Goal: Task Accomplishment & Management: Manage account settings

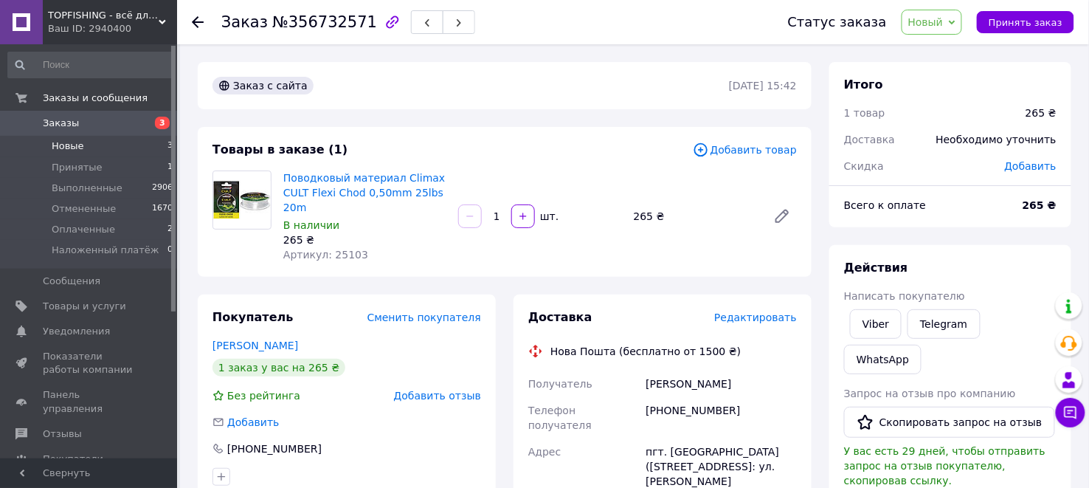
click at [67, 150] on span "Новые" at bounding box center [68, 145] width 32 height 13
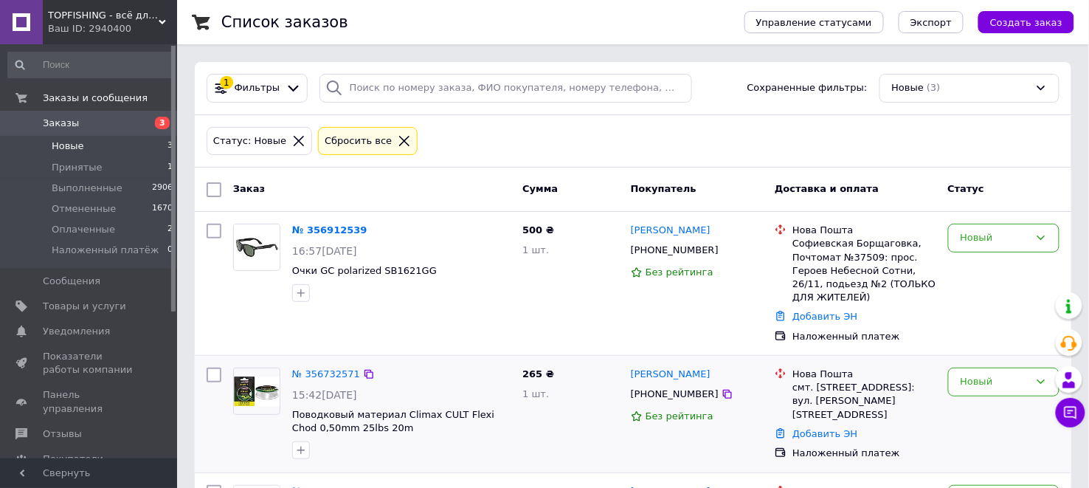
scroll to position [105, 0]
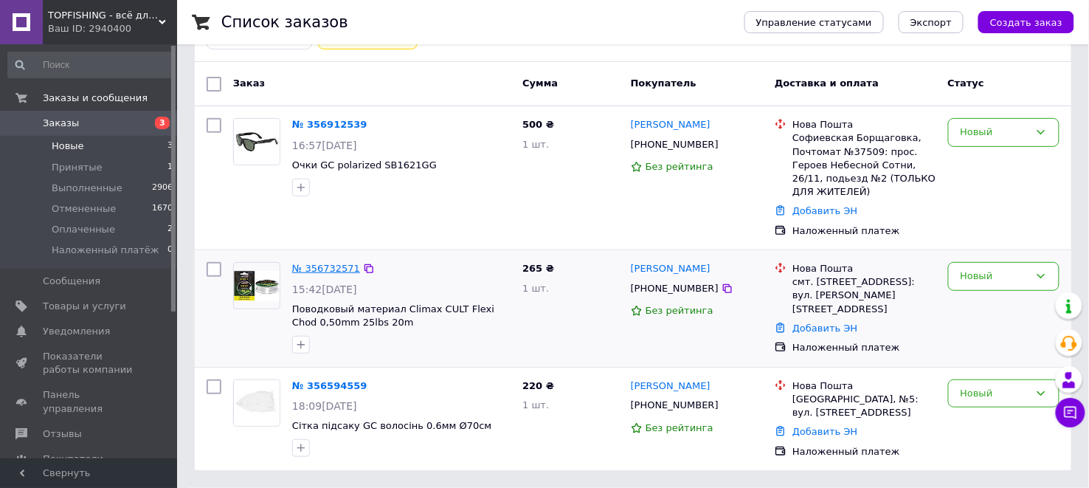
click at [313, 263] on link "№ 356732571" at bounding box center [326, 268] width 68 height 11
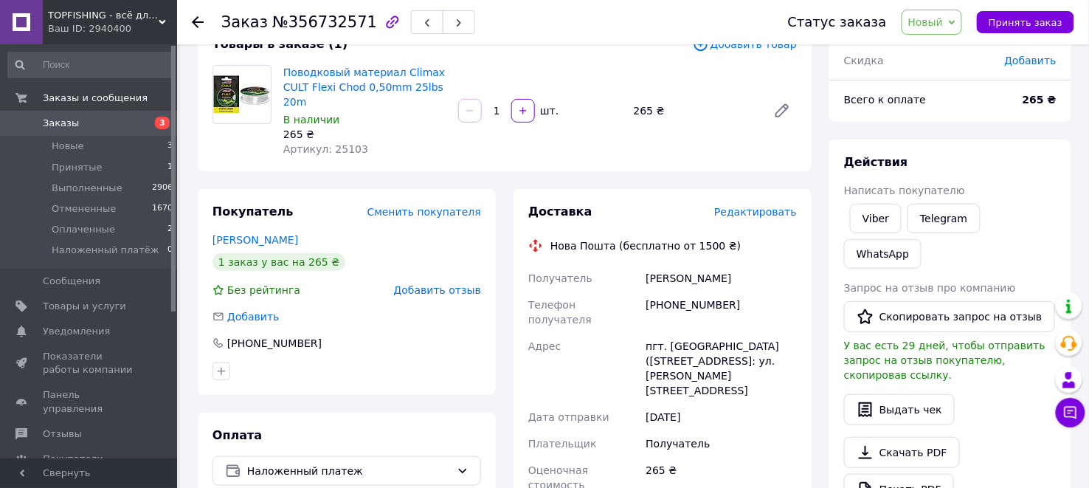
scroll to position [24, 0]
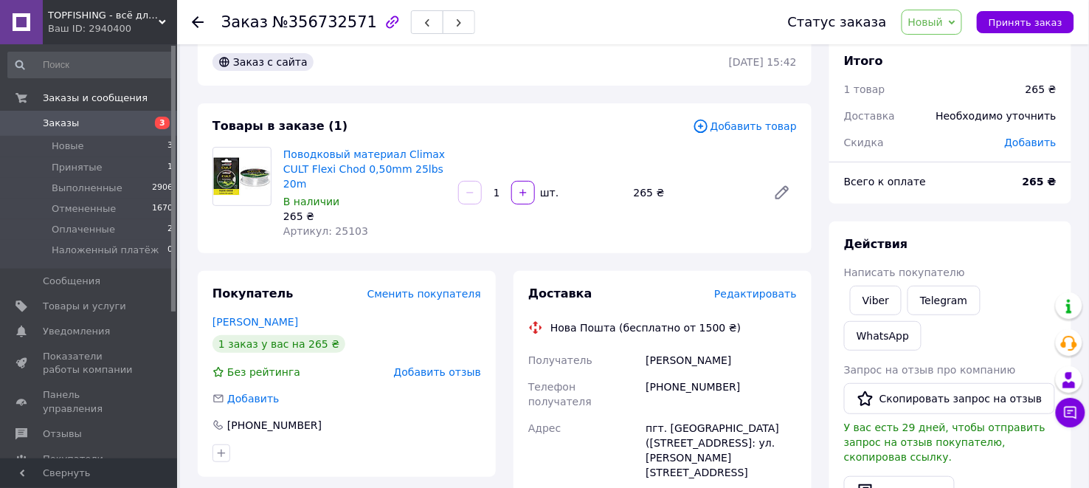
click at [65, 122] on span "Заказы" at bounding box center [61, 123] width 36 height 13
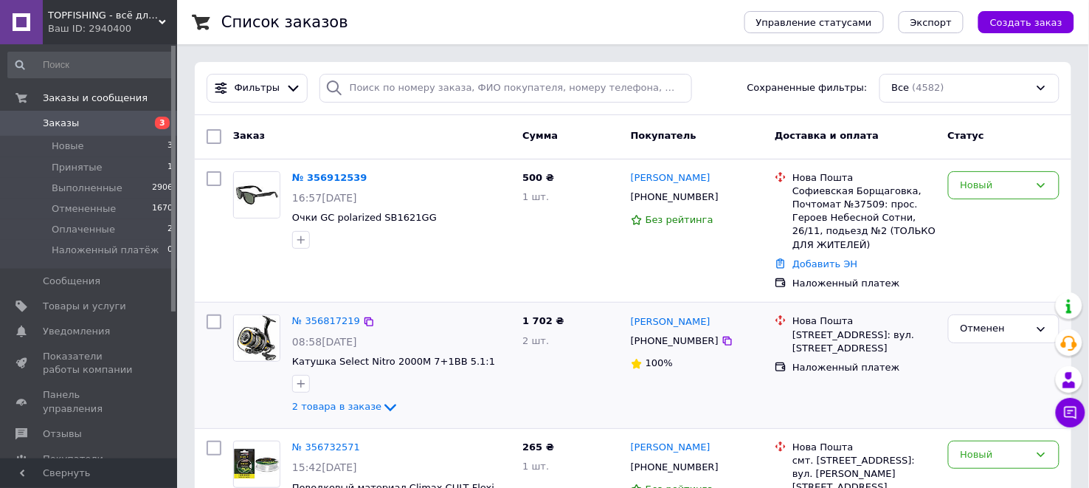
scroll to position [82, 0]
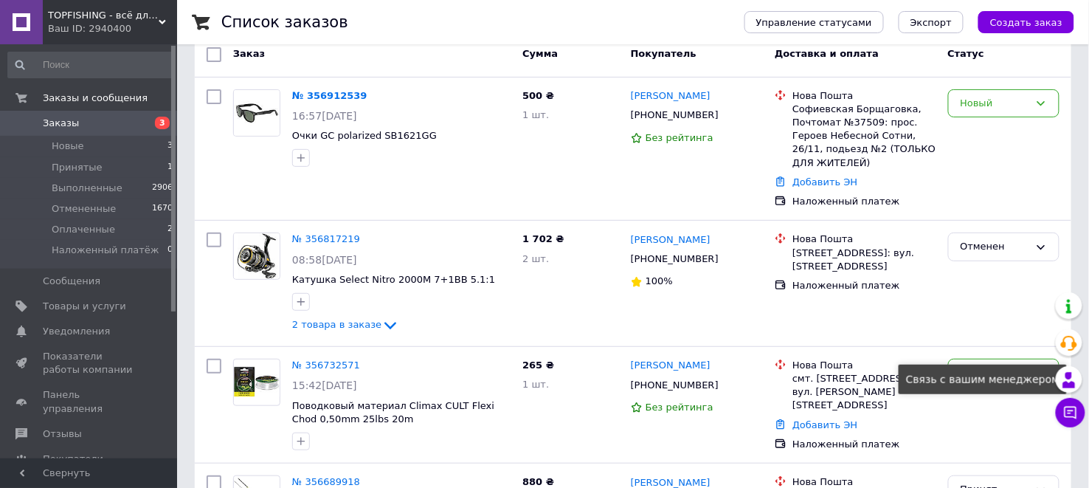
click at [1016, 364] on div "Связь с вашим менеджером" at bounding box center [982, 379] width 168 height 30
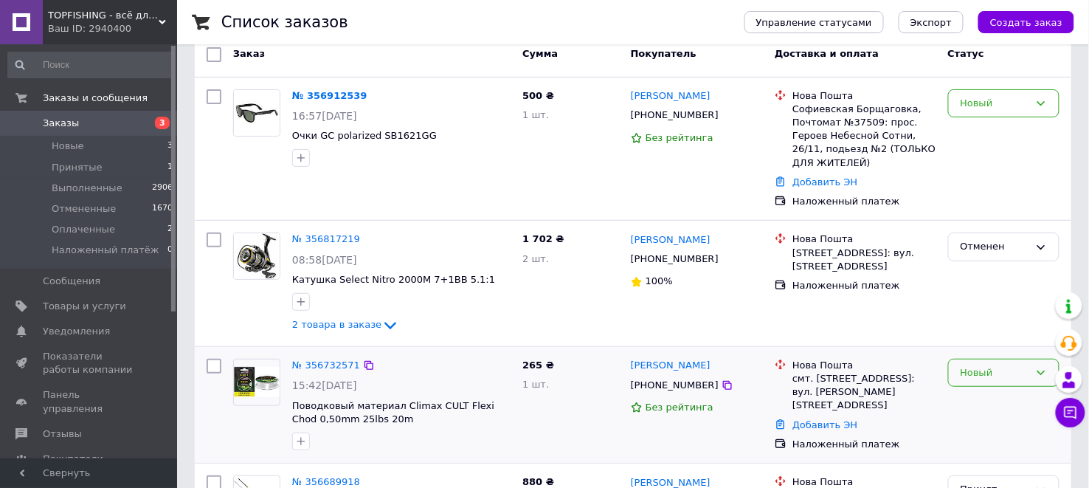
click at [974, 369] on div "Новый" at bounding box center [994, 372] width 69 height 15
click at [969, 452] on li "Отменен" at bounding box center [1003, 457] width 110 height 27
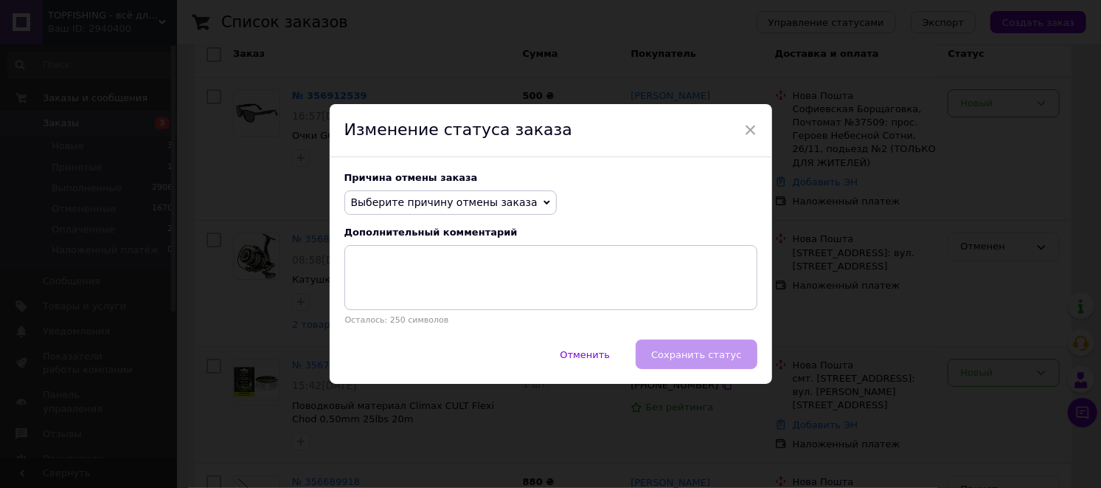
click at [481, 207] on span "Выберите причину отмены заказа" at bounding box center [444, 202] width 187 height 12
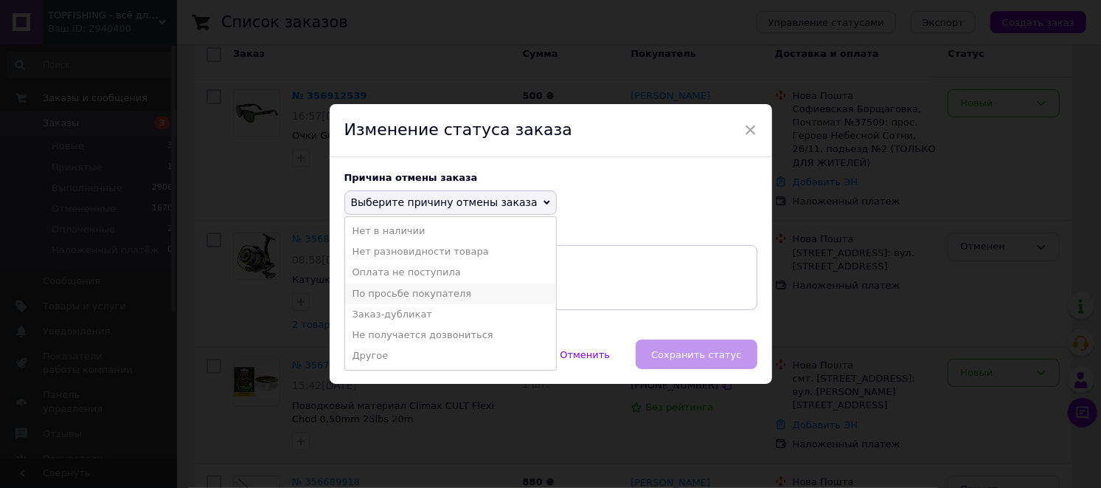
click at [431, 297] on li "По просьбе покупателя" at bounding box center [450, 293] width 211 height 21
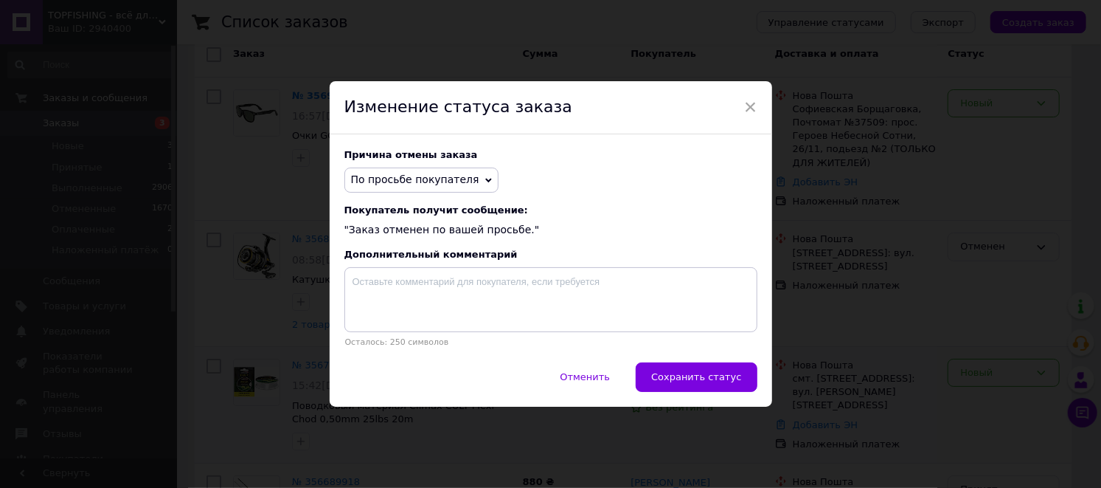
click at [704, 381] on span "Сохранить статус" at bounding box center [696, 376] width 90 height 11
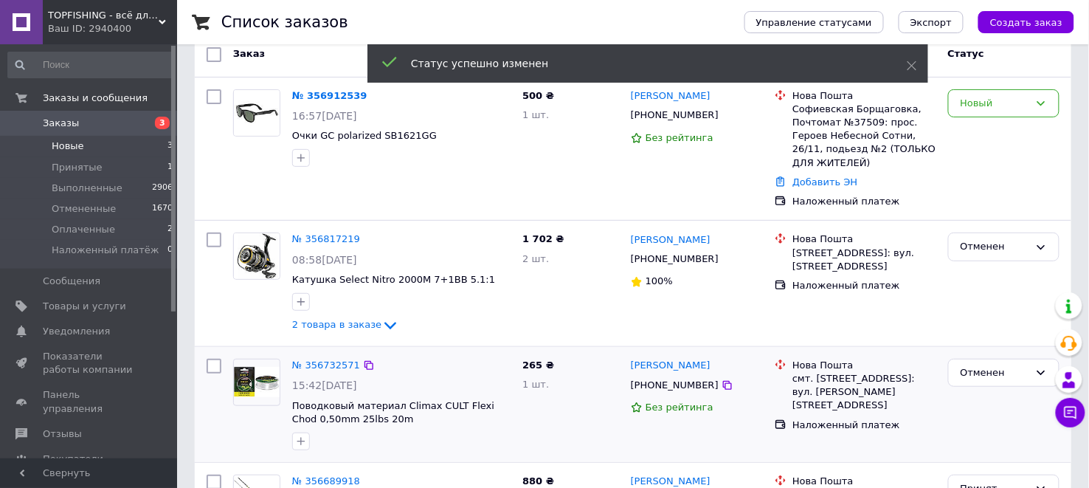
click at [69, 142] on span "Новые" at bounding box center [68, 145] width 32 height 13
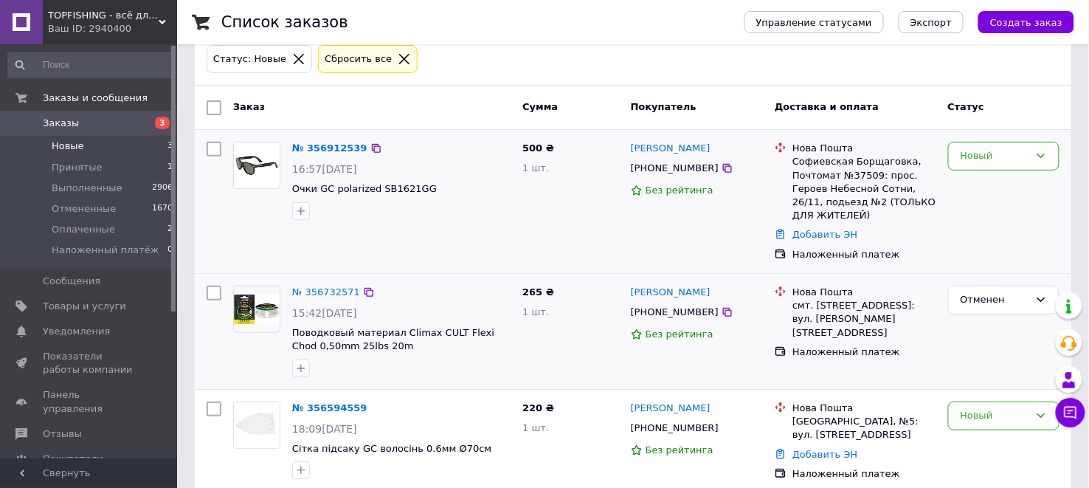
scroll to position [105, 0]
